Goal: Navigation & Orientation: Find specific page/section

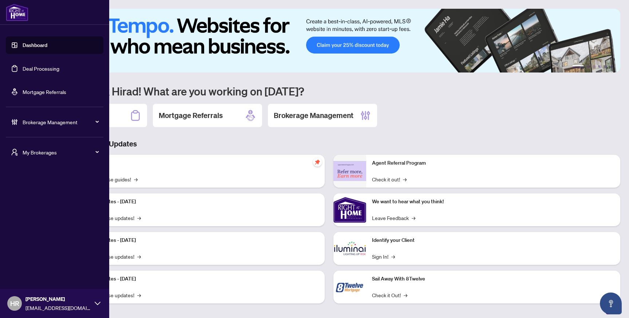
click at [34, 71] on link "Deal Processing" at bounding box center [41, 68] width 37 height 7
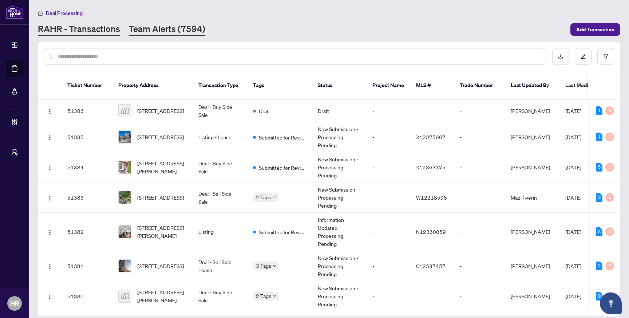
click at [172, 32] on link "Team Alerts (7594)" at bounding box center [167, 29] width 76 height 13
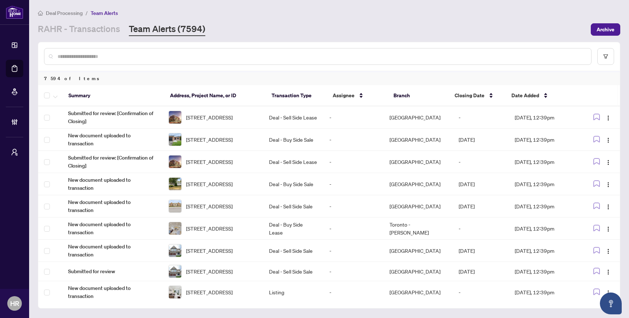
click at [169, 27] on link "Team Alerts (7594)" at bounding box center [167, 29] width 76 height 13
click at [95, 25] on link "RAHR - Transactions" at bounding box center [79, 29] width 82 height 13
